Goal: Task Accomplishment & Management: Use online tool/utility

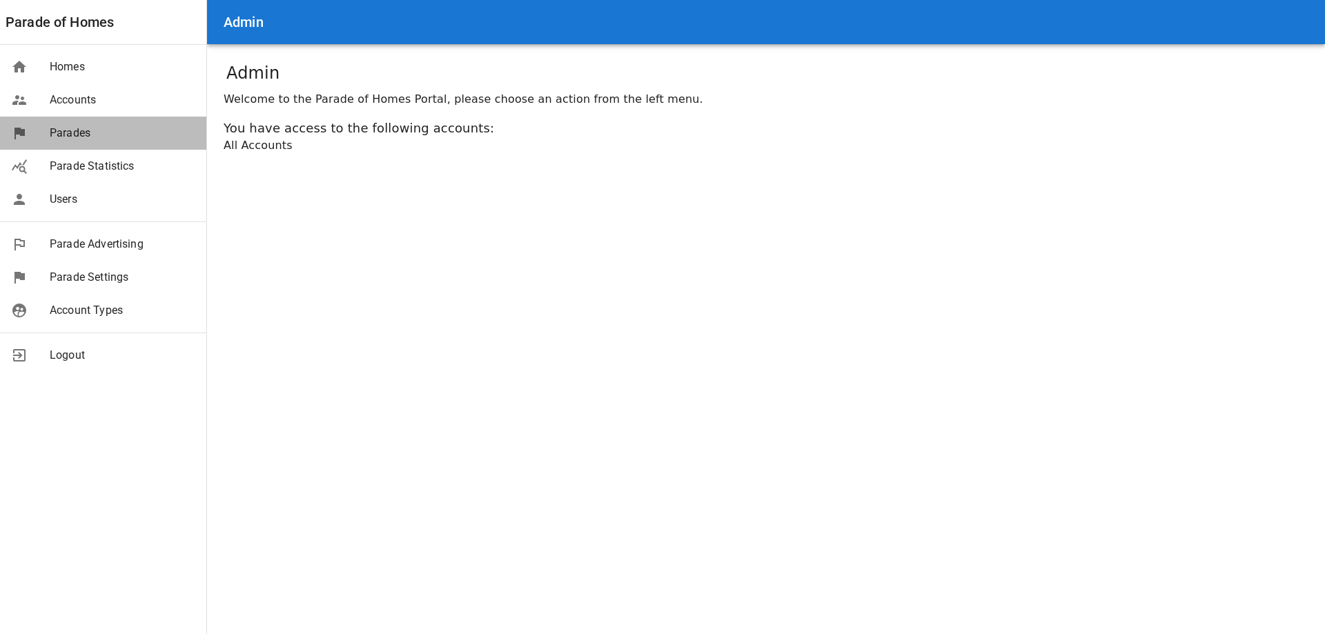
click at [77, 137] on span "Parades" at bounding box center [123, 133] width 146 height 17
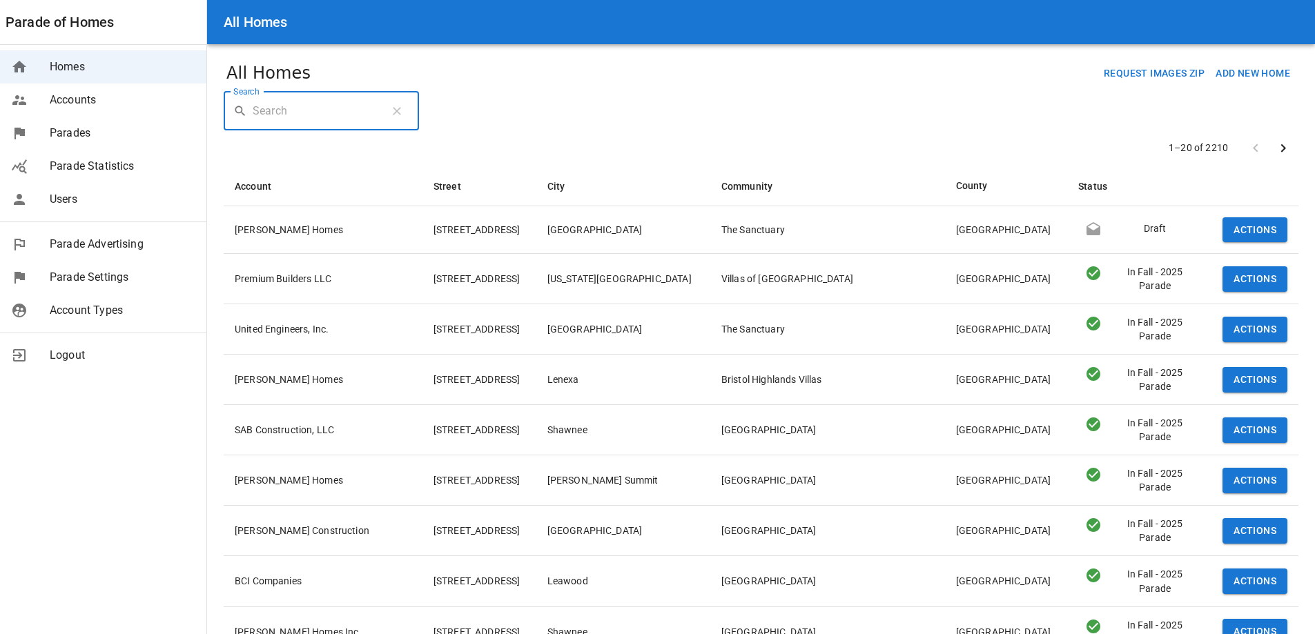
click at [284, 118] on input "Search" at bounding box center [316, 111] width 126 height 39
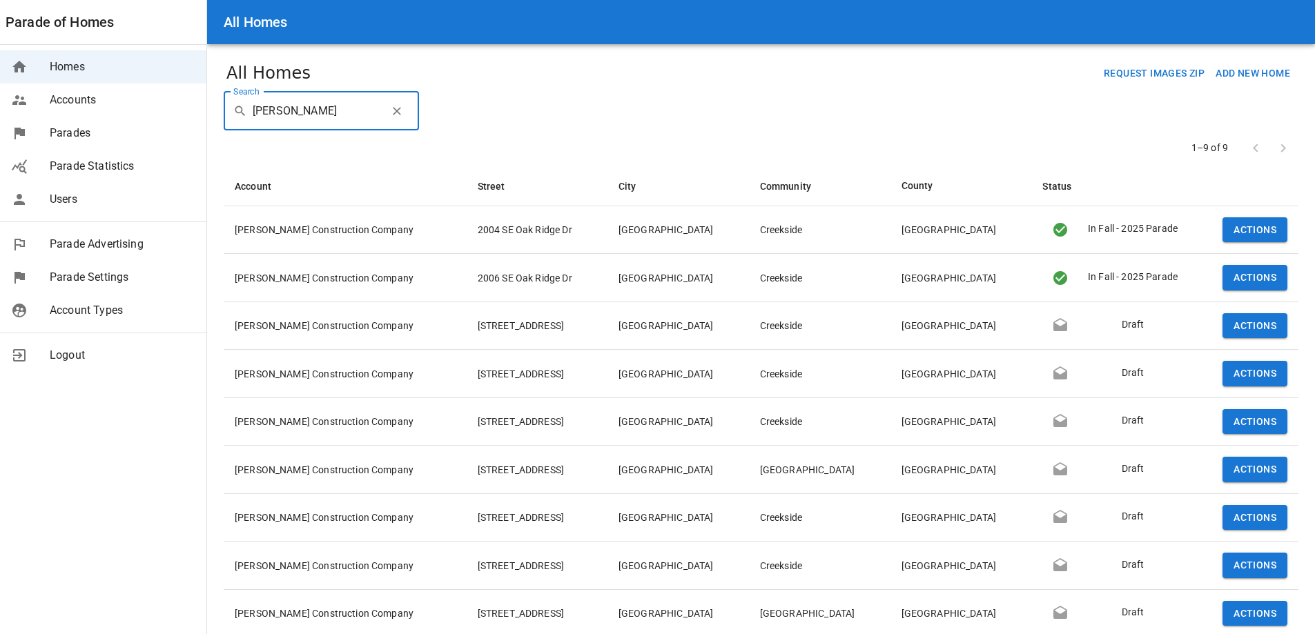
drag, startPoint x: 316, startPoint y: 98, endPoint x: 88, endPoint y: 98, distance: 228.5
click at [88, 98] on div "All Homes Parade of Homes Homes Accounts Parades Parade Statistics Users Parade…" at bounding box center [657, 345] width 1315 height 690
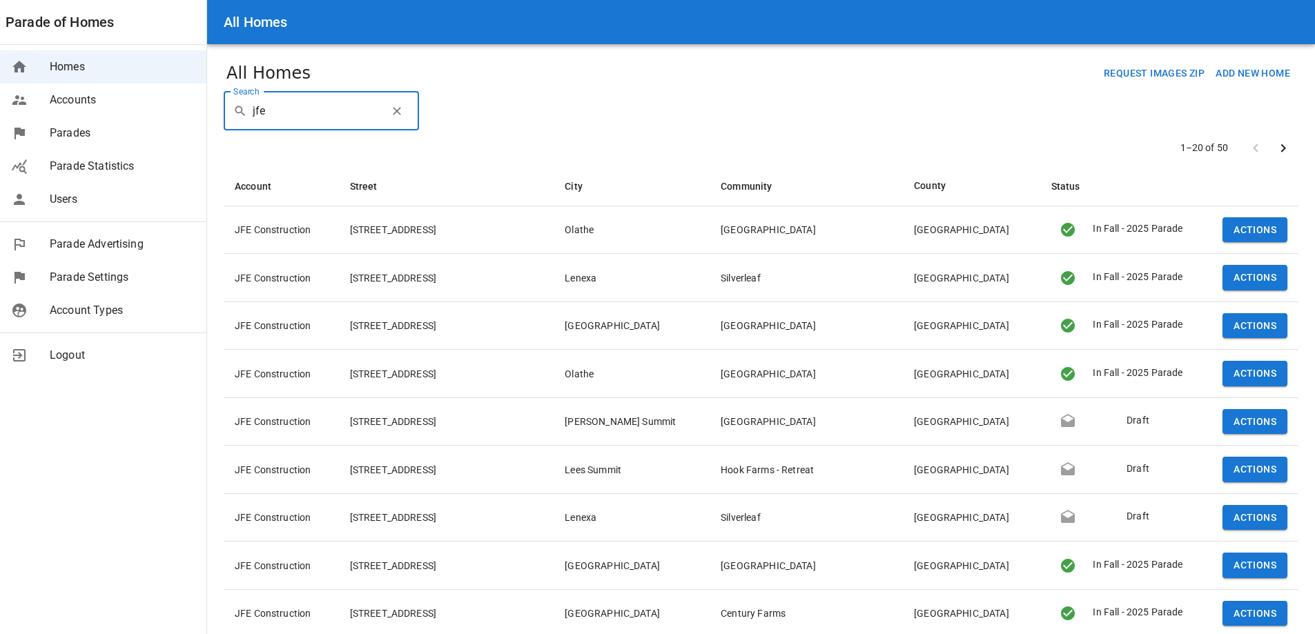
type input "jfe"
click at [1241, 424] on button "Actions" at bounding box center [1254, 422] width 65 height 26
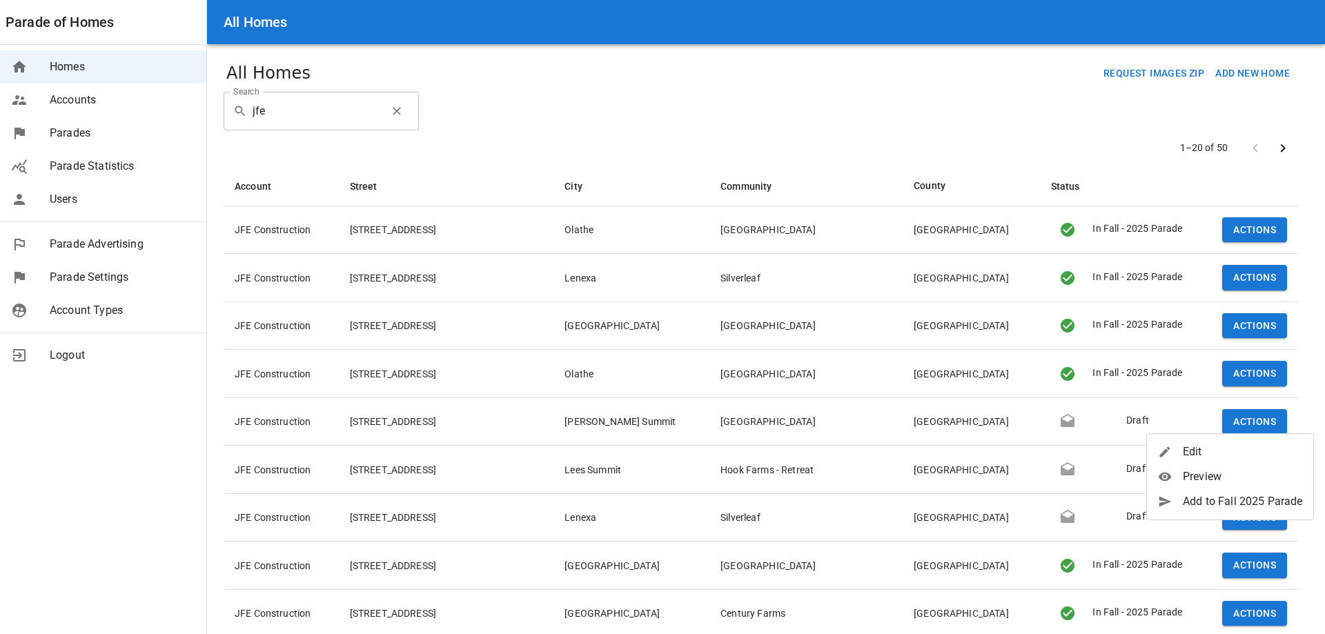
click at [1209, 447] on span "Edit" at bounding box center [1242, 452] width 119 height 17
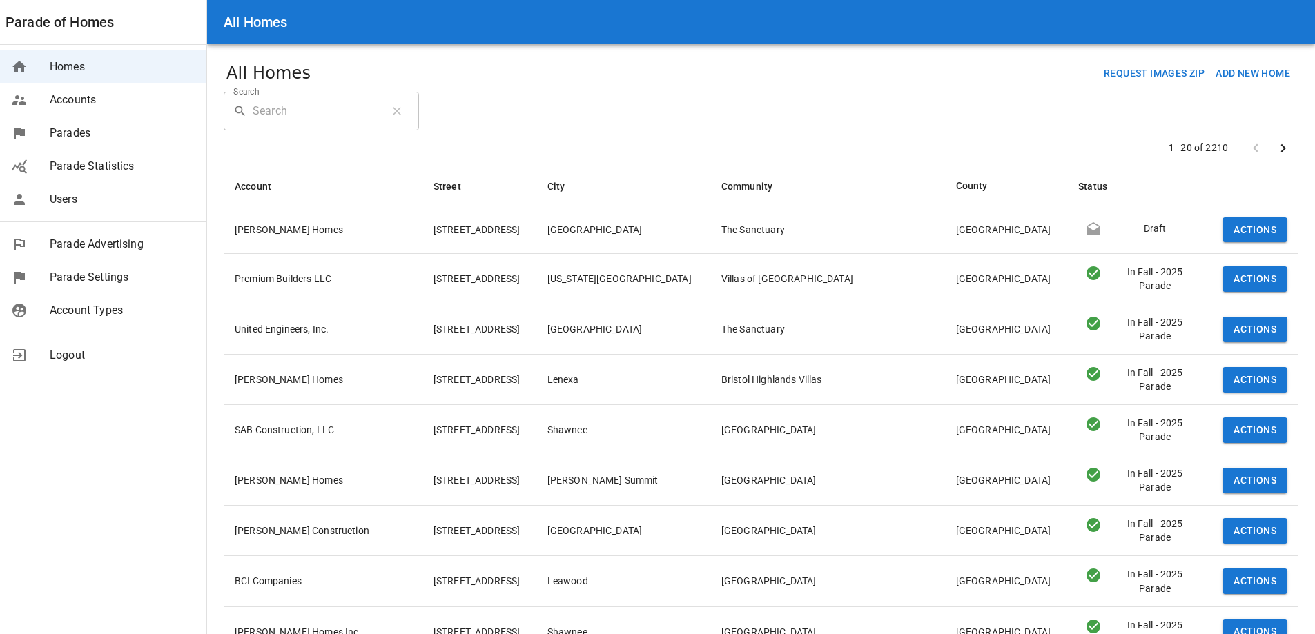
click at [85, 126] on span "Parades" at bounding box center [123, 133] width 146 height 17
